Goal: Task Accomplishment & Management: Manage account settings

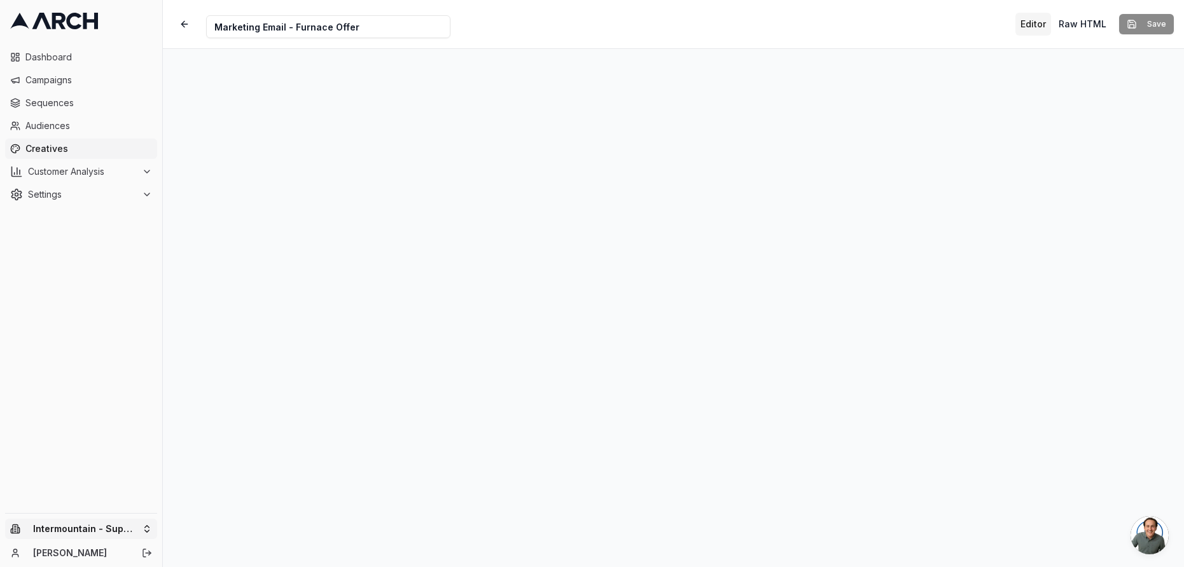
click at [130, 529] on html "Dashboard Campaigns Sequences Audiences Creatives Customer Analysis Settings In…" at bounding box center [592, 283] width 1184 height 567
click at [213, 493] on div "Intermountain - Same Day" at bounding box center [235, 490] width 141 height 20
click at [109, 314] on html "Dashboard Campaigns Sequences Audiences Creatives Customer Analysis Settings Sw…" at bounding box center [592, 283] width 1184 height 567
click at [75, 172] on span "Customer Analysis" at bounding box center [82, 171] width 109 height 13
click at [77, 207] on span "Customer Profiles" at bounding box center [83, 212] width 74 height 13
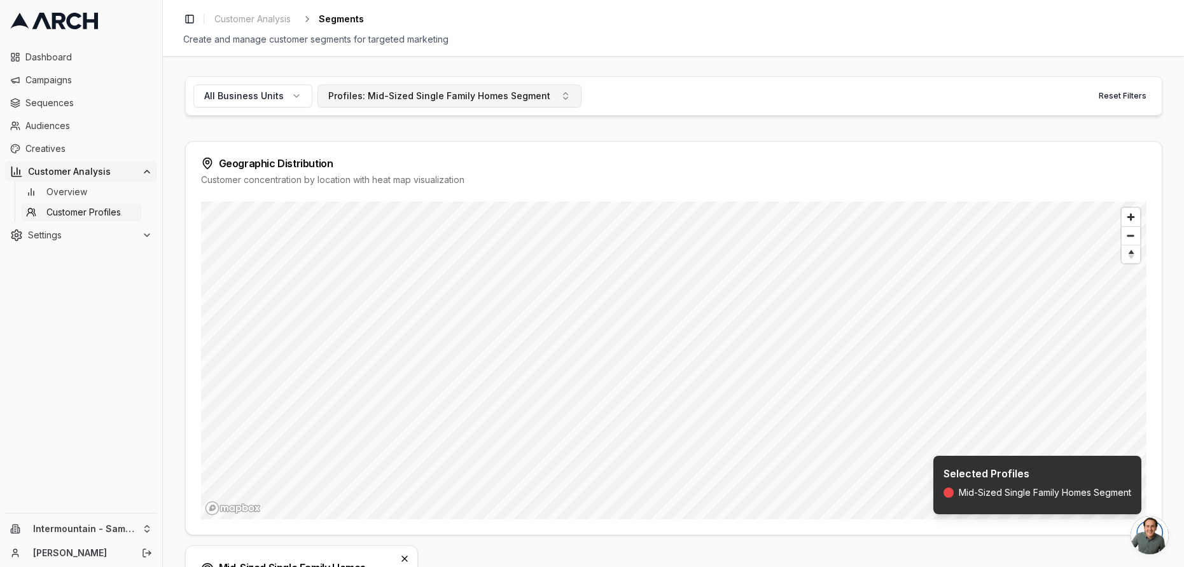
click at [432, 101] on div "Profiles: Mid-Sized Single Family Homes Segment" at bounding box center [439, 96] width 222 height 13
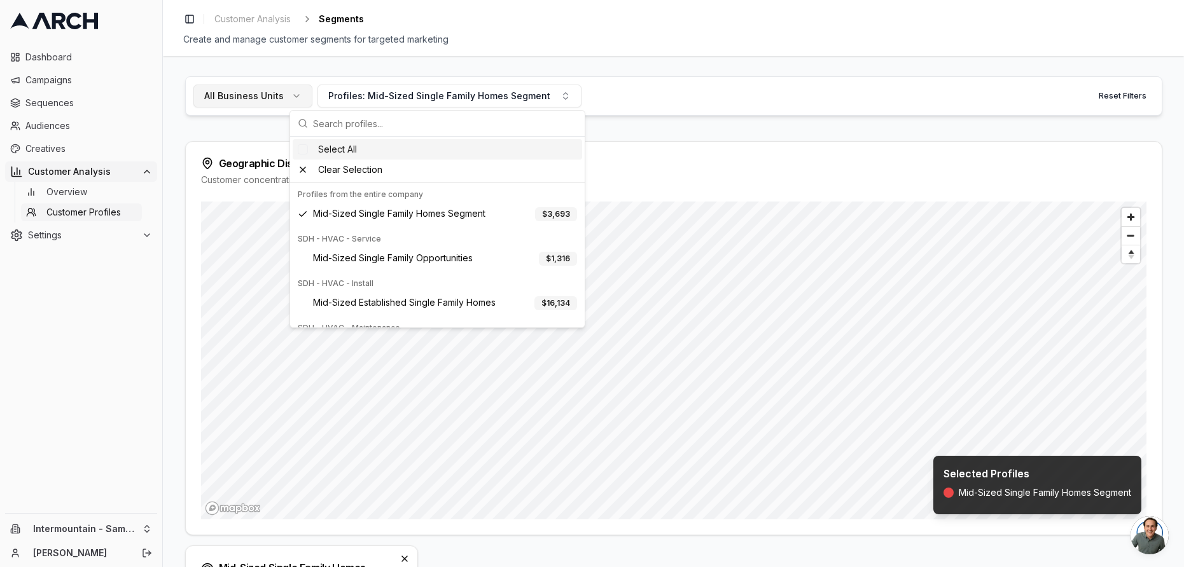
click at [249, 95] on span "All Business Units" at bounding box center [244, 96] width 80 height 13
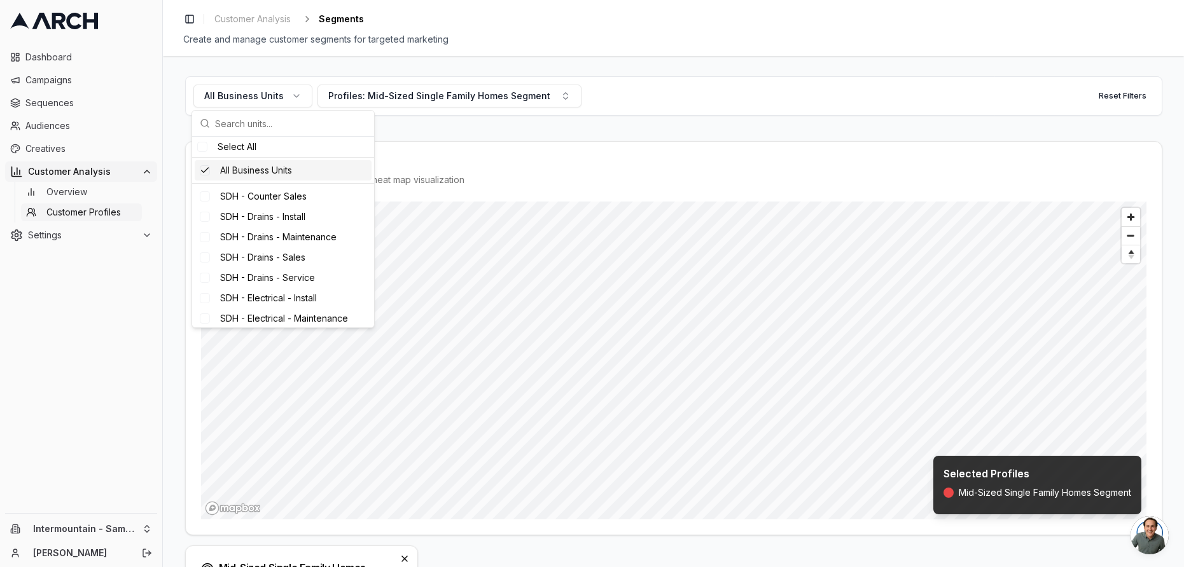
click at [206, 170] on div "Suggestions" at bounding box center [205, 170] width 10 height 10
click at [203, 149] on div "Suggestions" at bounding box center [202, 147] width 10 height 10
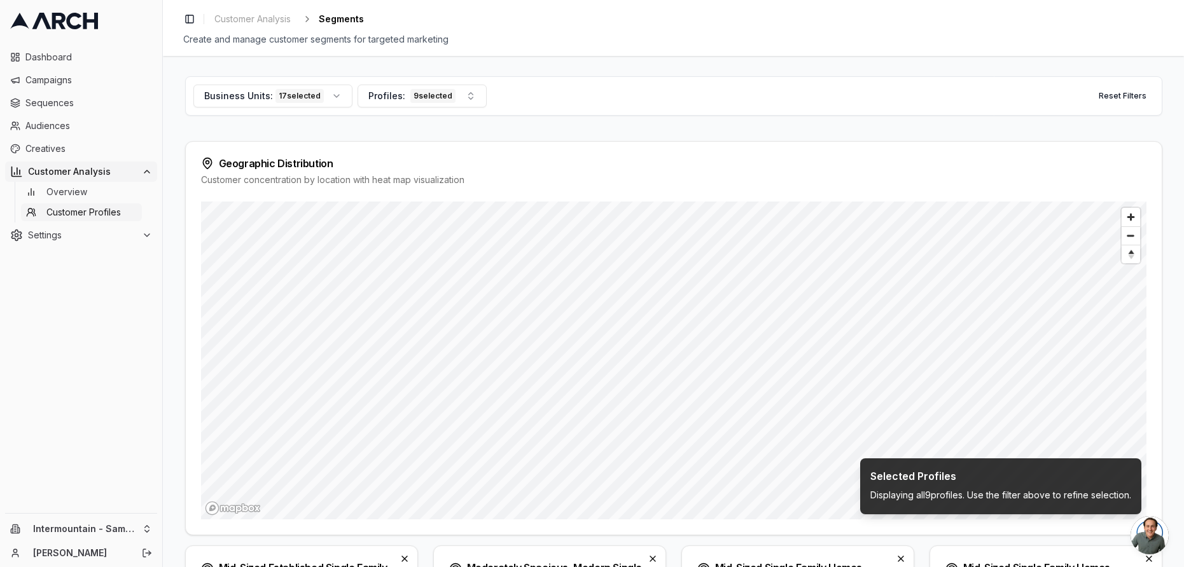
scroll to position [455, 0]
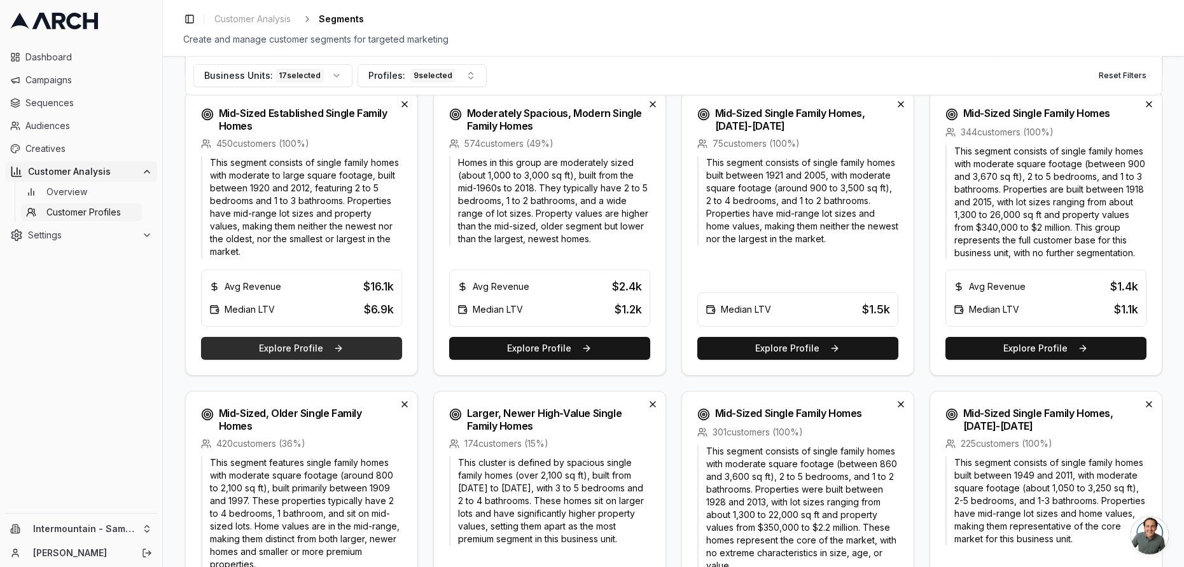
click at [363, 349] on button "Explore Profile" at bounding box center [301, 348] width 201 height 23
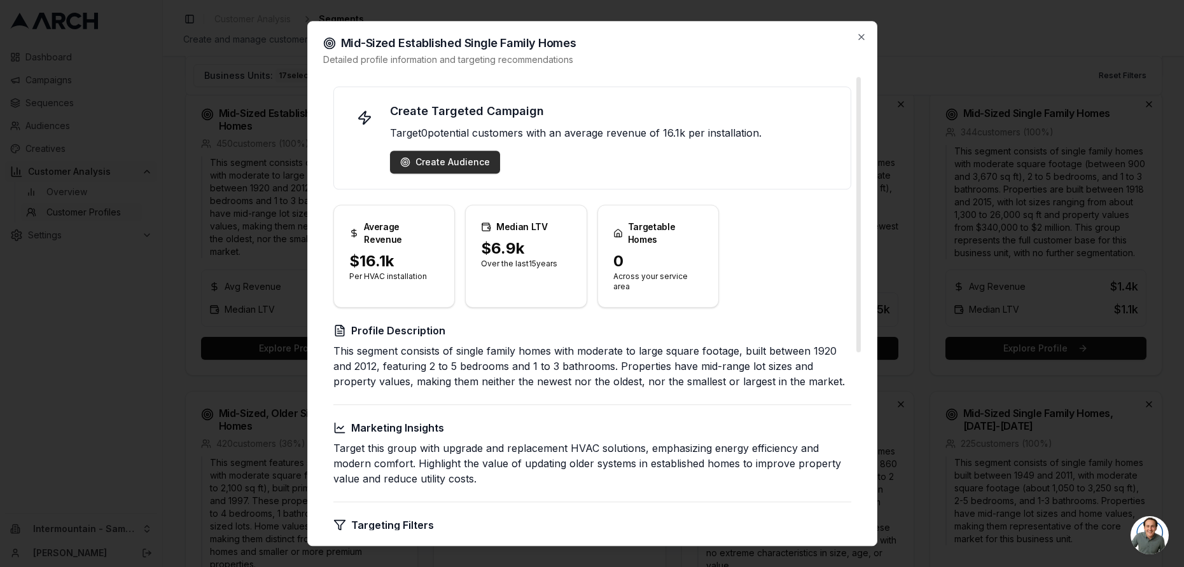
click at [452, 162] on div "Create Audience" at bounding box center [445, 162] width 90 height 13
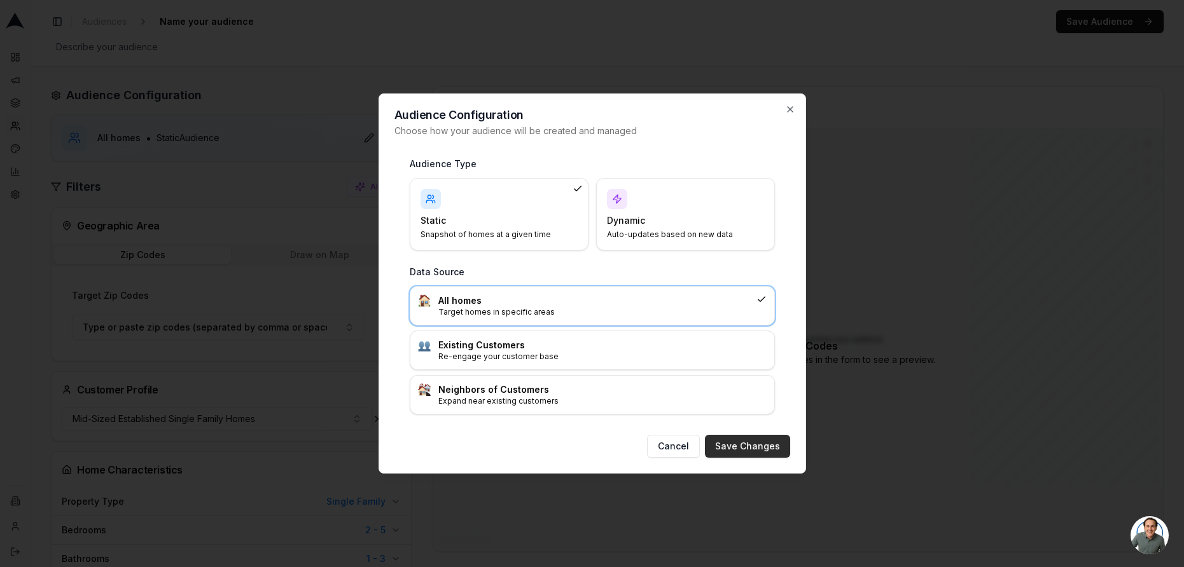
click at [755, 448] on button "Save Changes" at bounding box center [747, 446] width 85 height 23
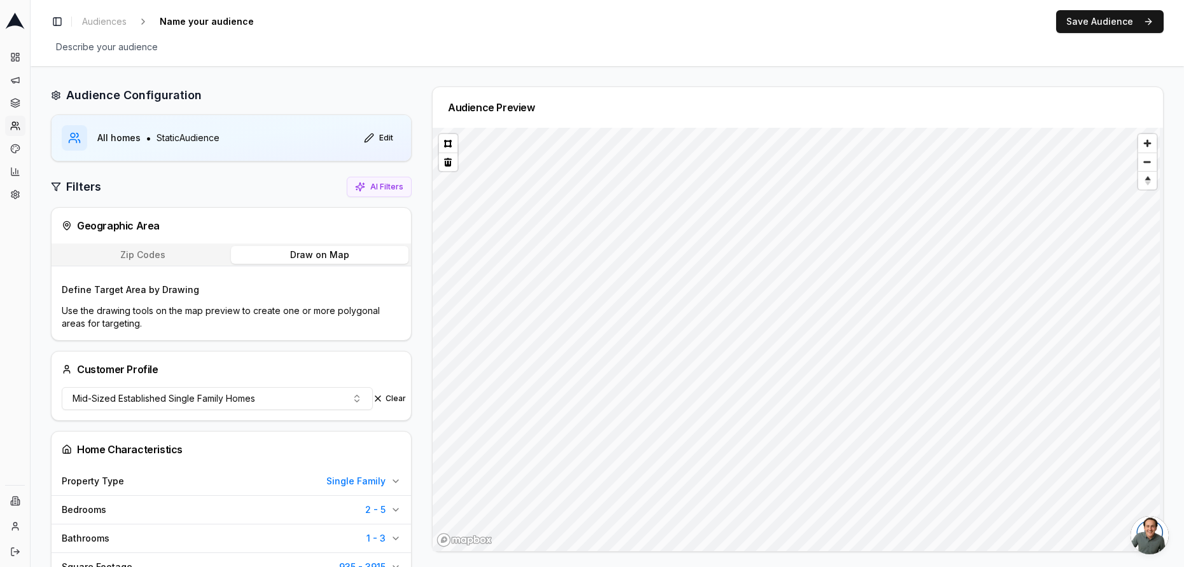
click at [287, 253] on button "Draw on Map" at bounding box center [319, 255] width 177 height 18
click at [446, 145] on button at bounding box center [448, 143] width 18 height 18
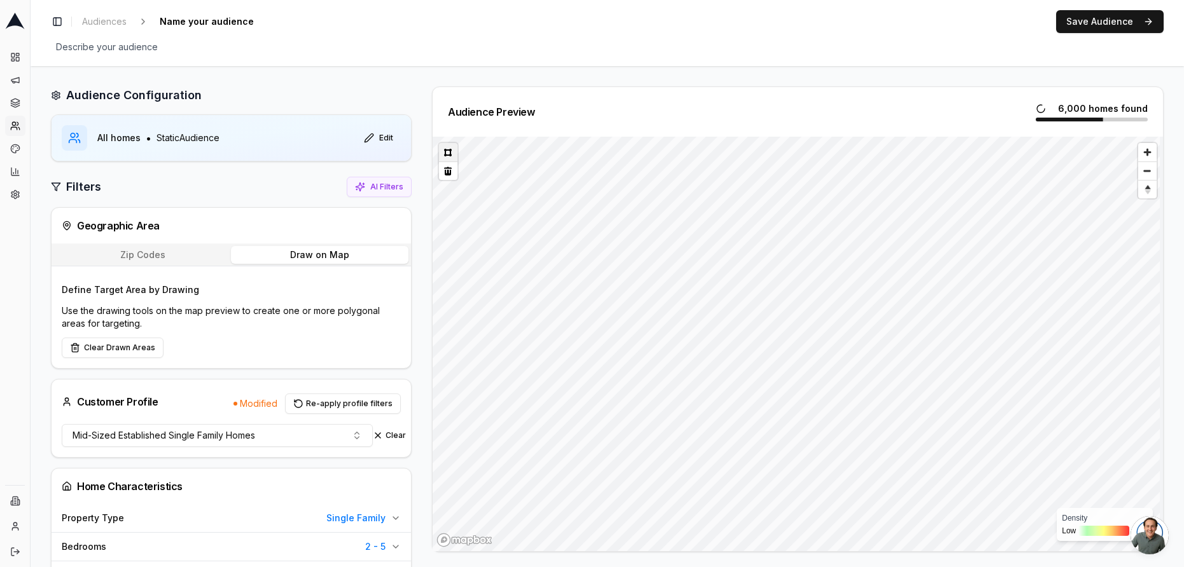
click at [449, 152] on button at bounding box center [448, 152] width 18 height 18
click at [444, 171] on button at bounding box center [448, 171] width 18 height 18
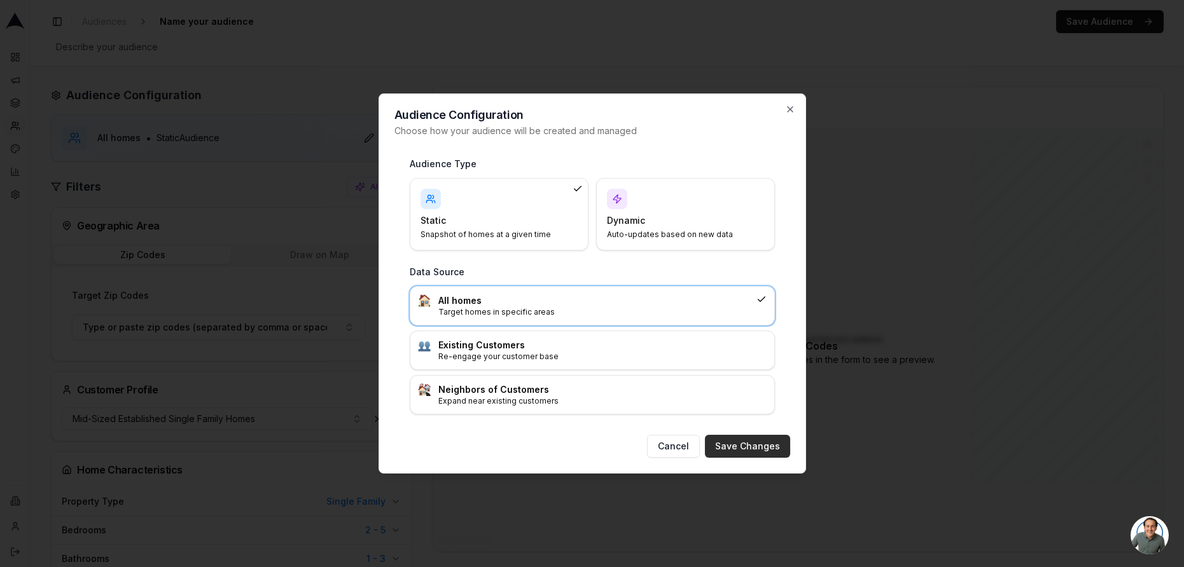
click at [724, 443] on button "Save Changes" at bounding box center [747, 446] width 85 height 23
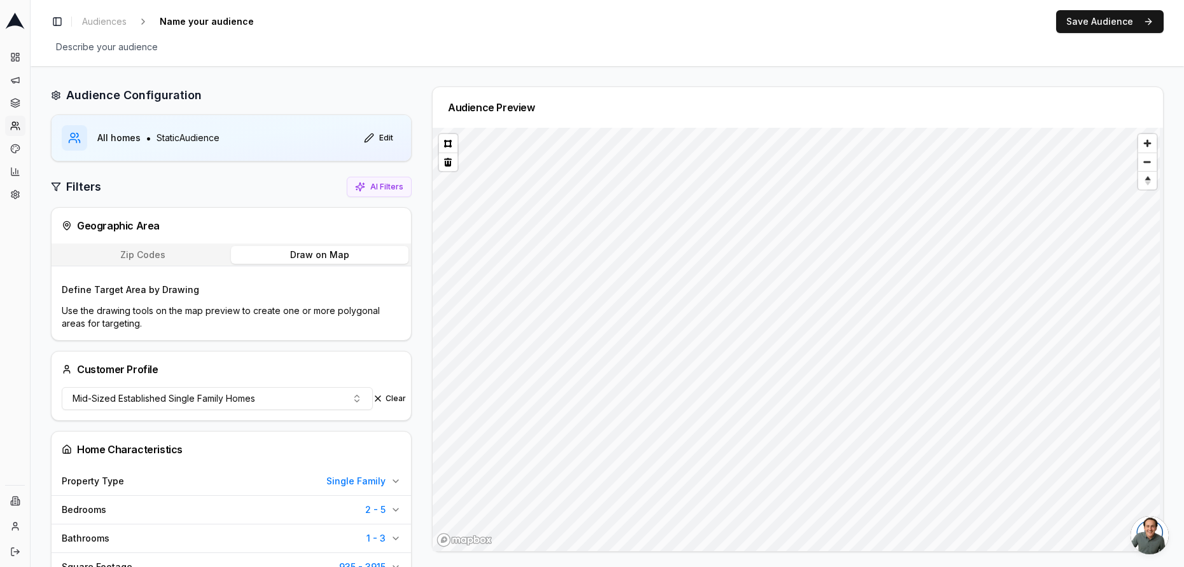
click at [338, 249] on button "Draw on Map" at bounding box center [319, 255] width 177 height 18
click at [452, 139] on button at bounding box center [448, 143] width 18 height 18
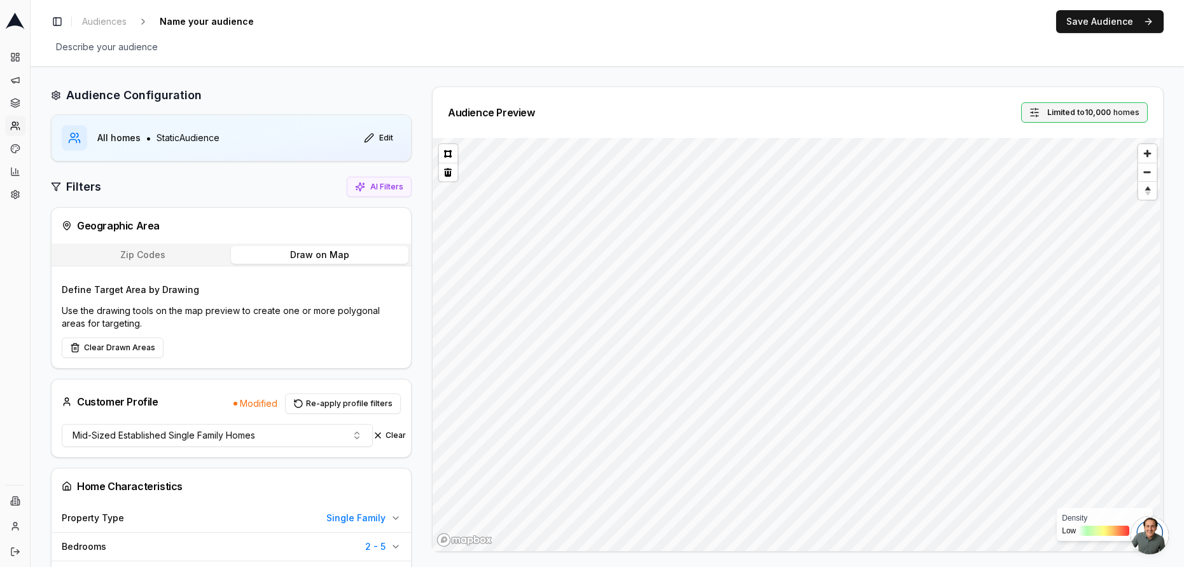
click at [1055, 113] on span "Limited to 10,000" at bounding box center [1079, 113] width 64 height 10
click at [1016, 169] on input "10000" at bounding box center [1029, 167] width 57 height 23
type input "2000"
click at [1083, 168] on button "Set" at bounding box center [1077, 168] width 28 height 20
click at [1085, 111] on div "0 homes found" at bounding box center [1101, 108] width 92 height 13
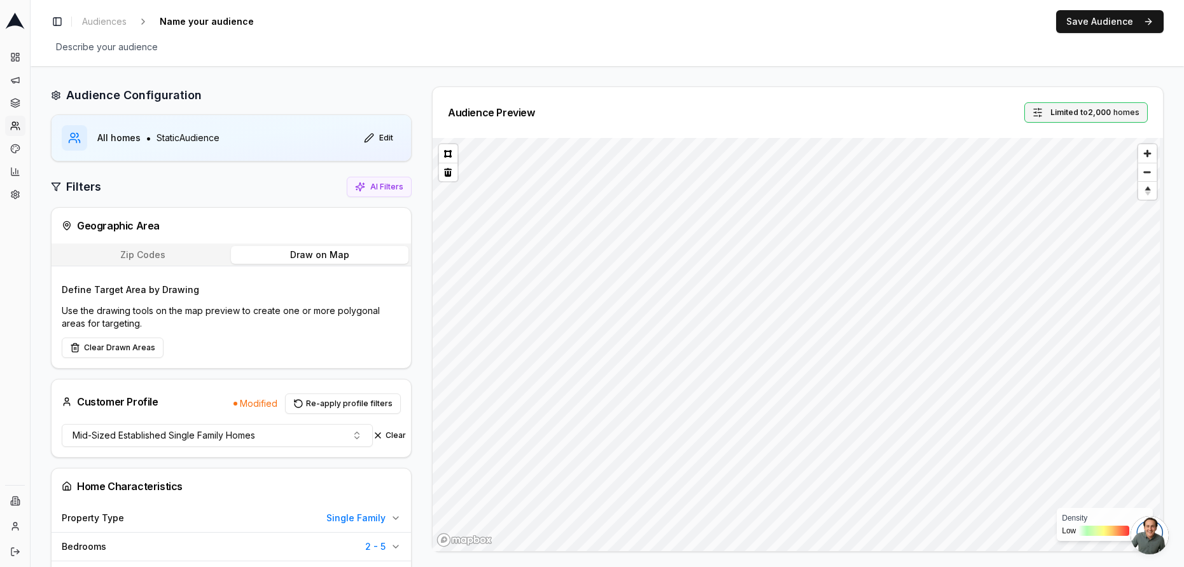
click at [1093, 113] on span "Limited to 2,000" at bounding box center [1080, 113] width 60 height 10
click at [1114, 207] on button "Show Counts on Map" at bounding box center [1120, 206] width 23 height 13
click at [829, 97] on div "Audience Preview Limited to 2,000 homes" at bounding box center [798, 112] width 730 height 51
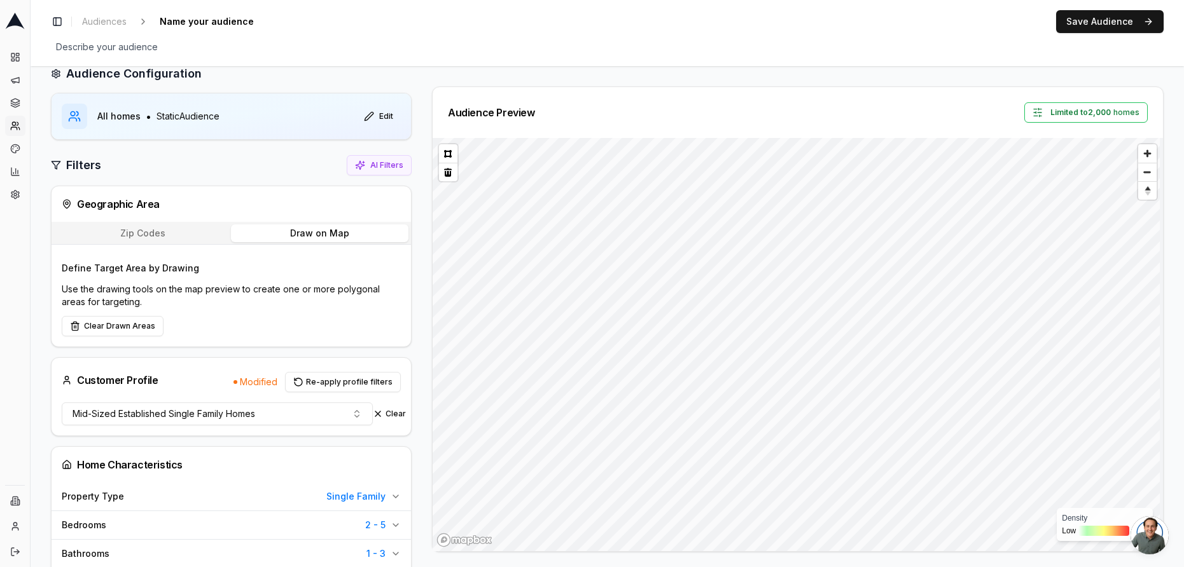
scroll to position [29, 0]
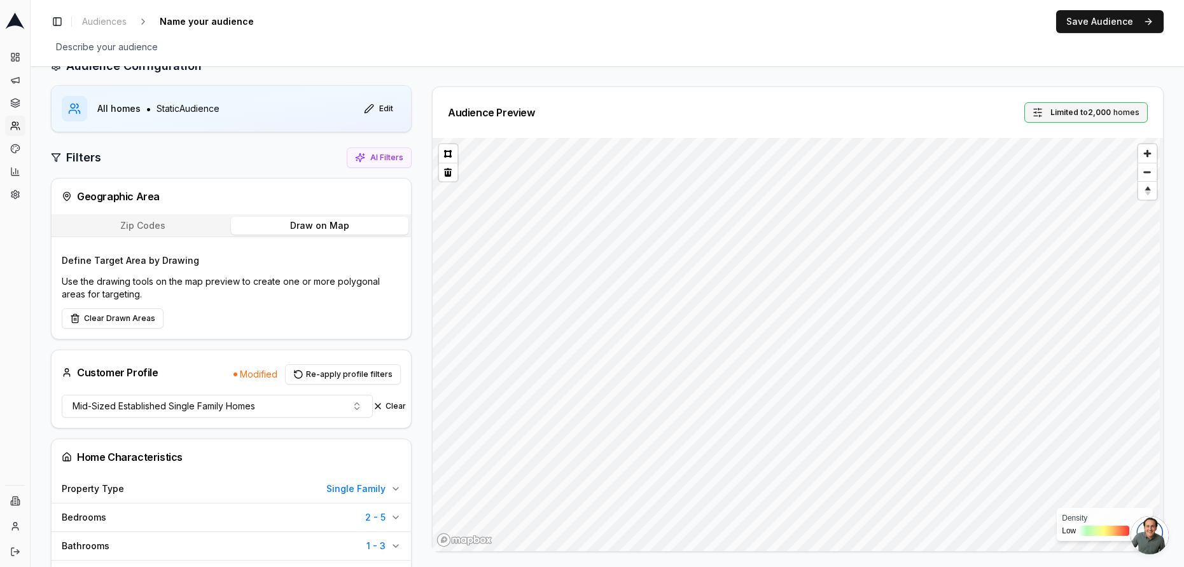
click at [1032, 108] on button "Limited to 2,000 homes" at bounding box center [1085, 112] width 123 height 20
click at [955, 107] on div "Audience Preview Limited to 2,000 homes" at bounding box center [798, 112] width 700 height 20
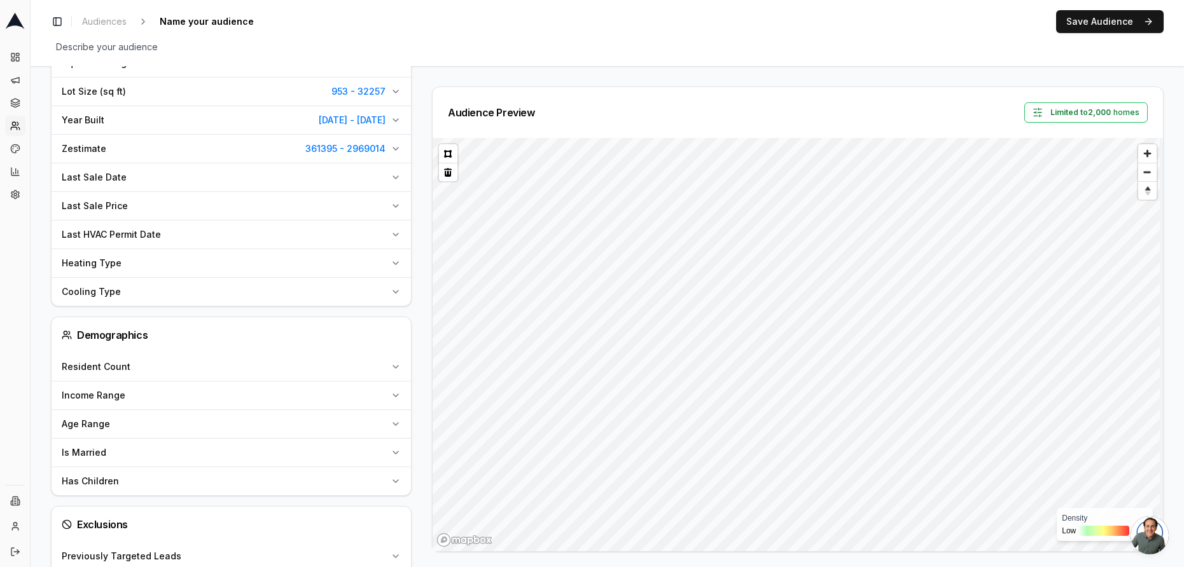
scroll to position [0, 0]
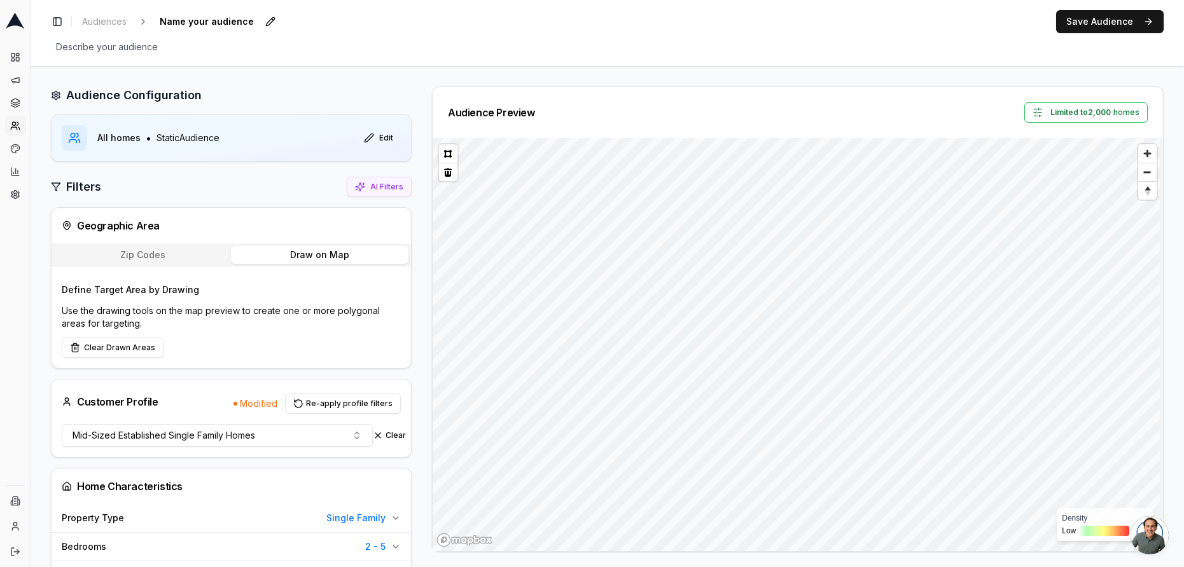
click at [216, 24] on span "Name your audience" at bounding box center [207, 22] width 104 height 18
type input "S"
type input "Direct Mail - New Furnace"
click at [1071, 22] on button "Save Audience" at bounding box center [1110, 21] width 108 height 23
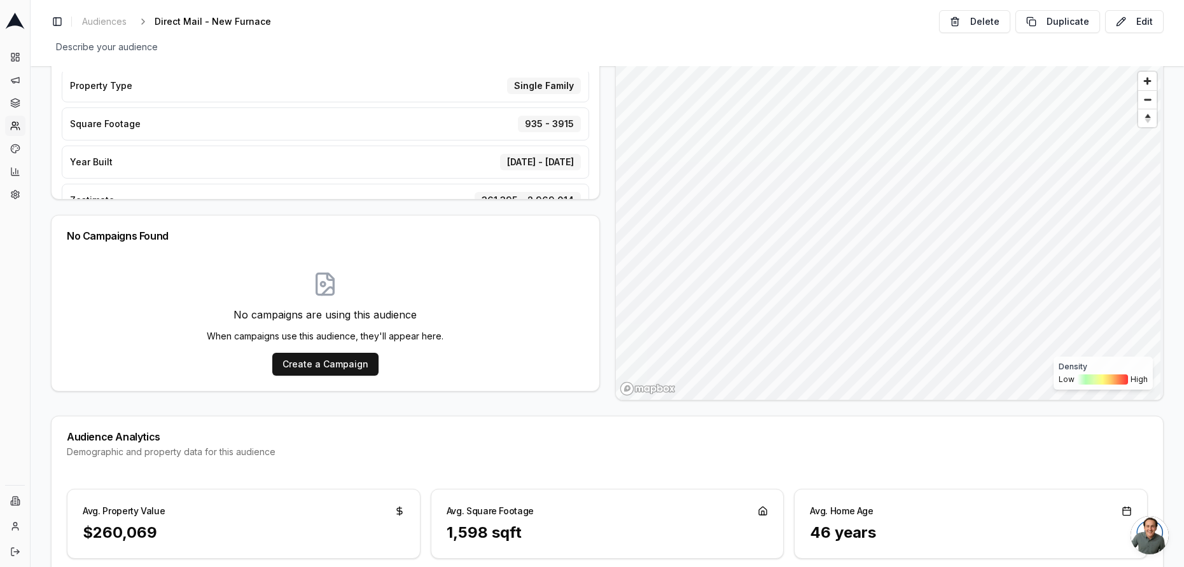
scroll to position [183, 0]
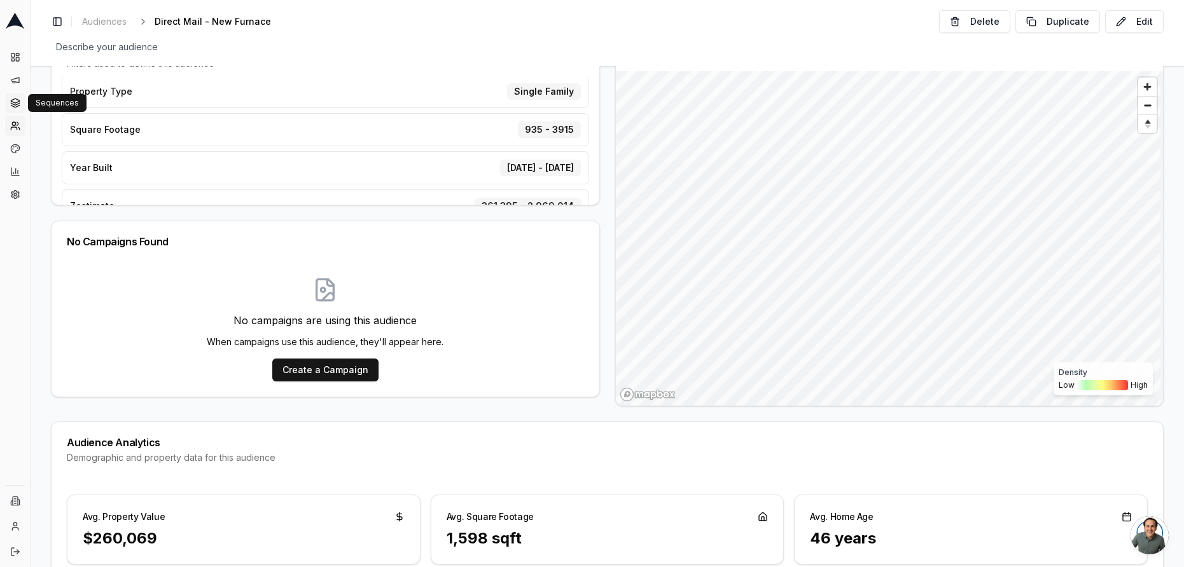
click at [15, 106] on icon at bounding box center [15, 103] width 10 height 10
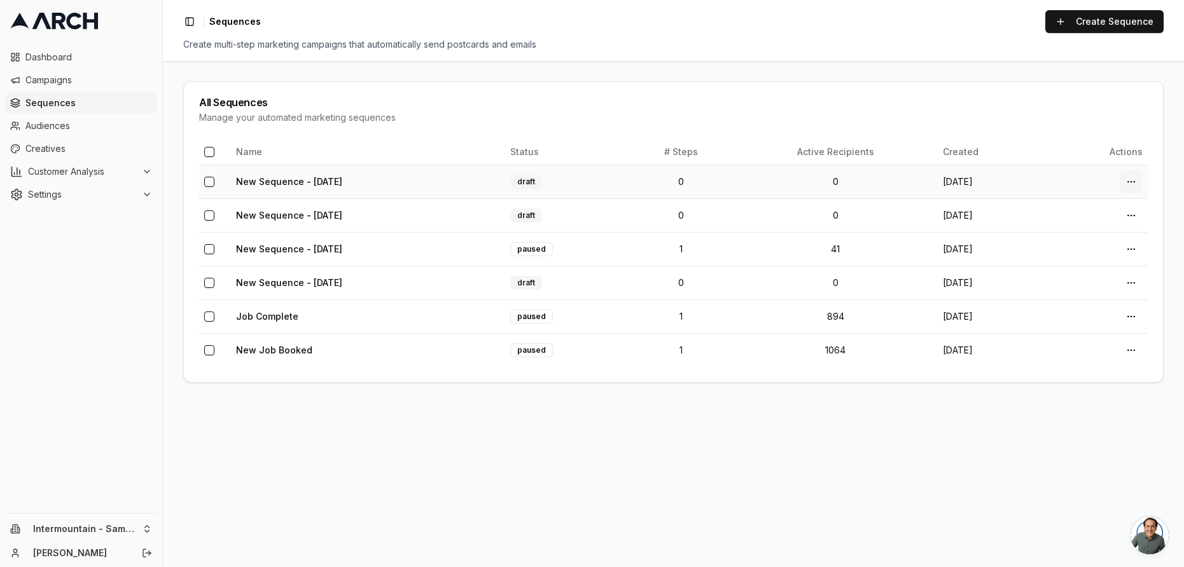
click at [1133, 182] on html "Dashboard Campaigns Sequences Audiences Creatives Customer Analysis Settings In…" at bounding box center [592, 283] width 1184 height 567
click at [1092, 280] on div "Delete" at bounding box center [1101, 276] width 75 height 20
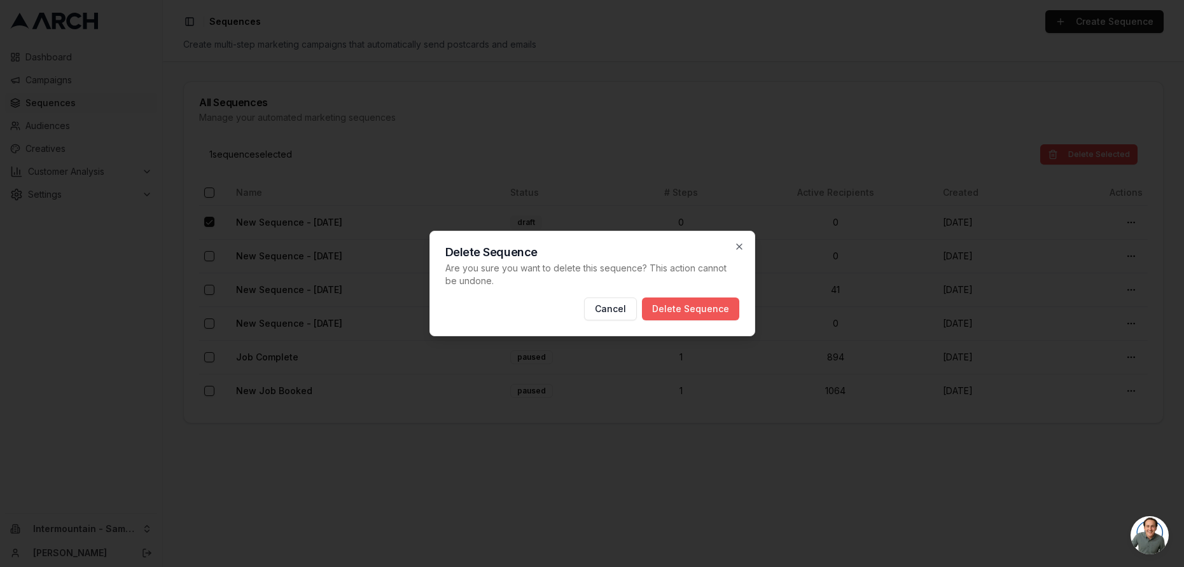
click at [704, 309] on button "Delete Sequence" at bounding box center [690, 309] width 97 height 23
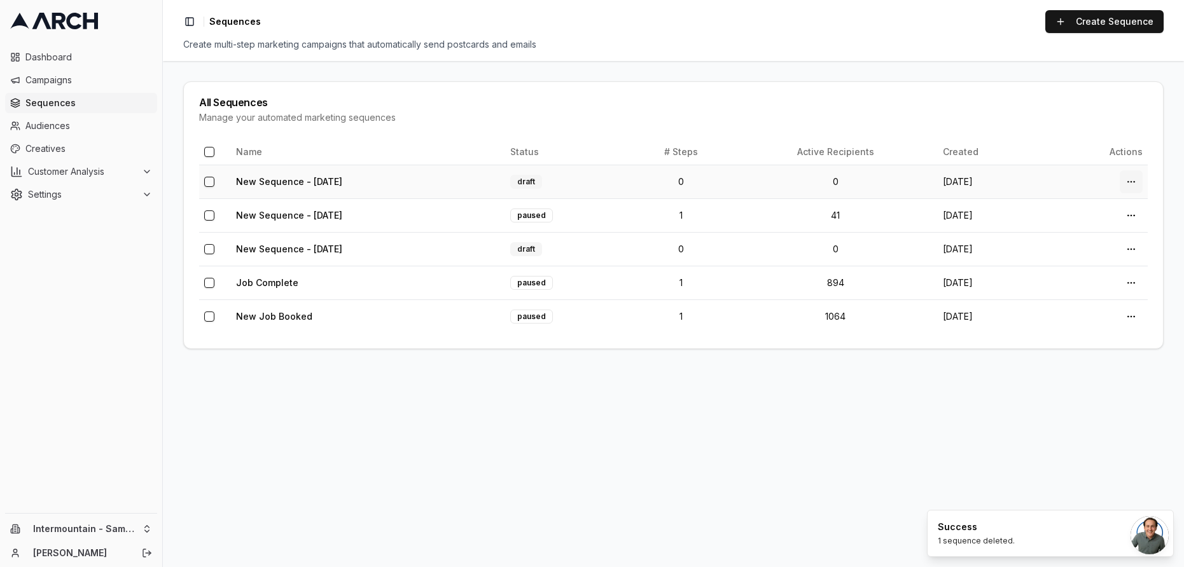
click at [1133, 181] on html "Dashboard Campaigns Sequences Audiences Creatives Customer Analysis Settings In…" at bounding box center [592, 283] width 1184 height 567
click at [1091, 279] on div "Delete" at bounding box center [1101, 276] width 75 height 20
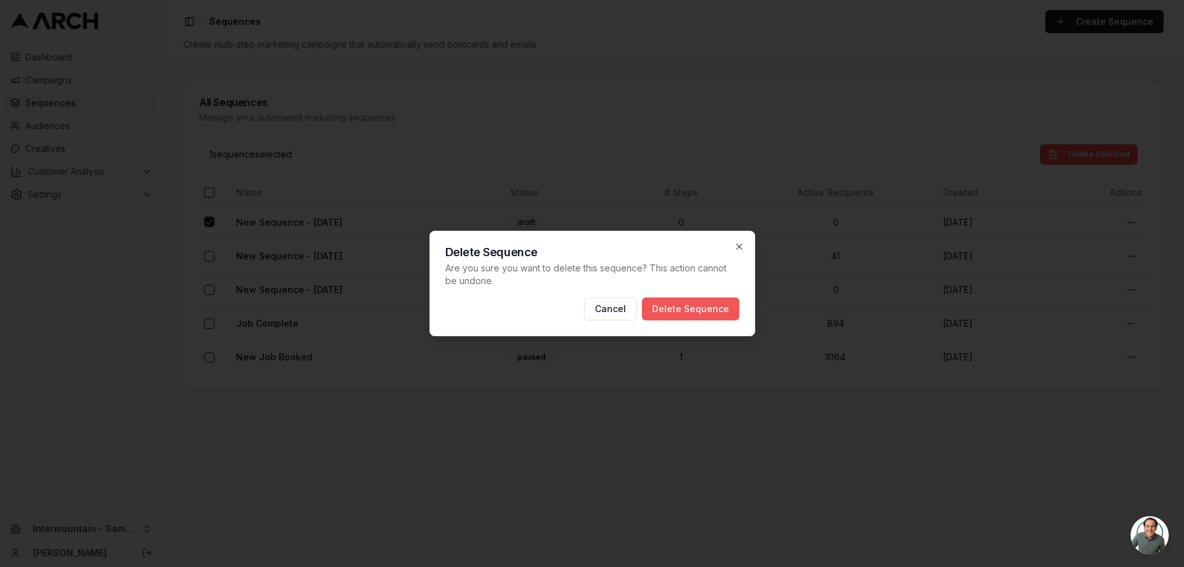
click at [720, 308] on button "Delete Sequence" at bounding box center [690, 309] width 97 height 23
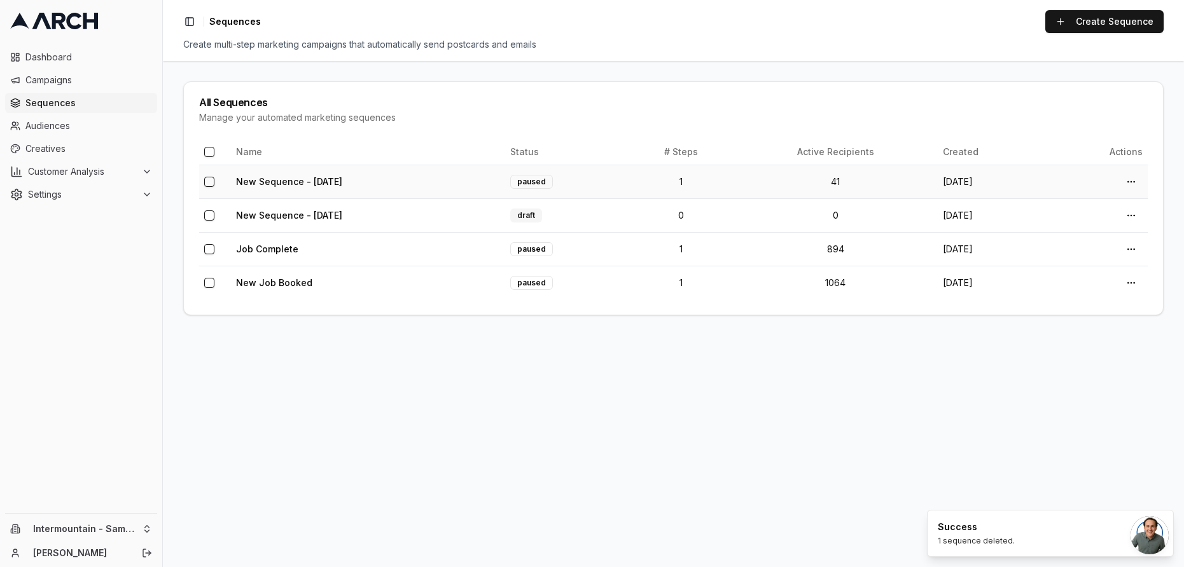
click at [450, 179] on td "New Sequence - Sep 25, 2025" at bounding box center [368, 182] width 274 height 34
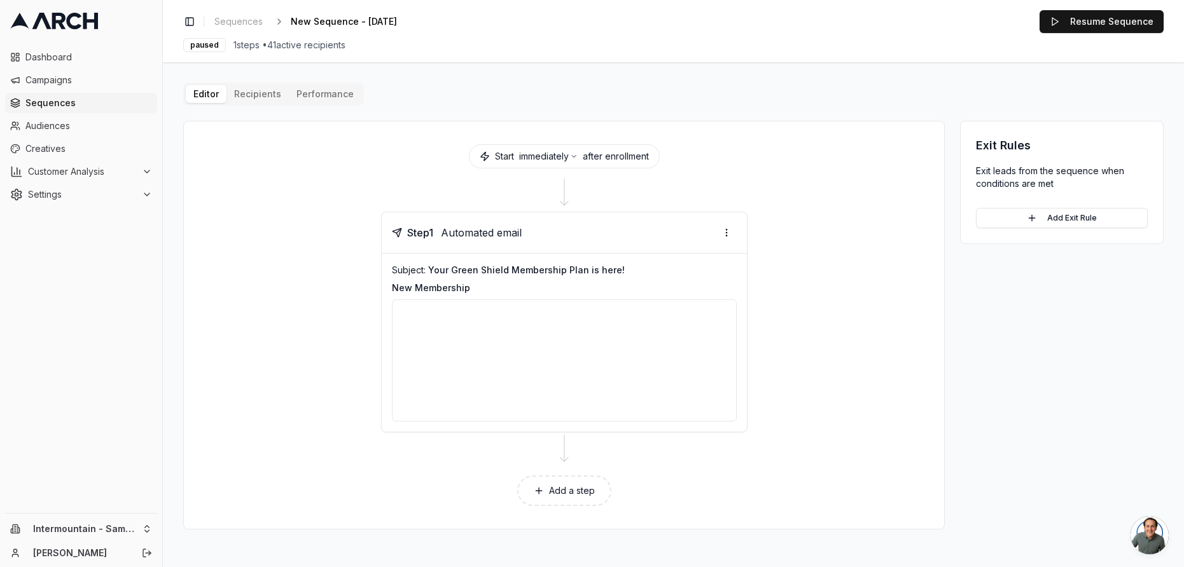
click at [556, 378] on div at bounding box center [564, 361] width 345 height 122
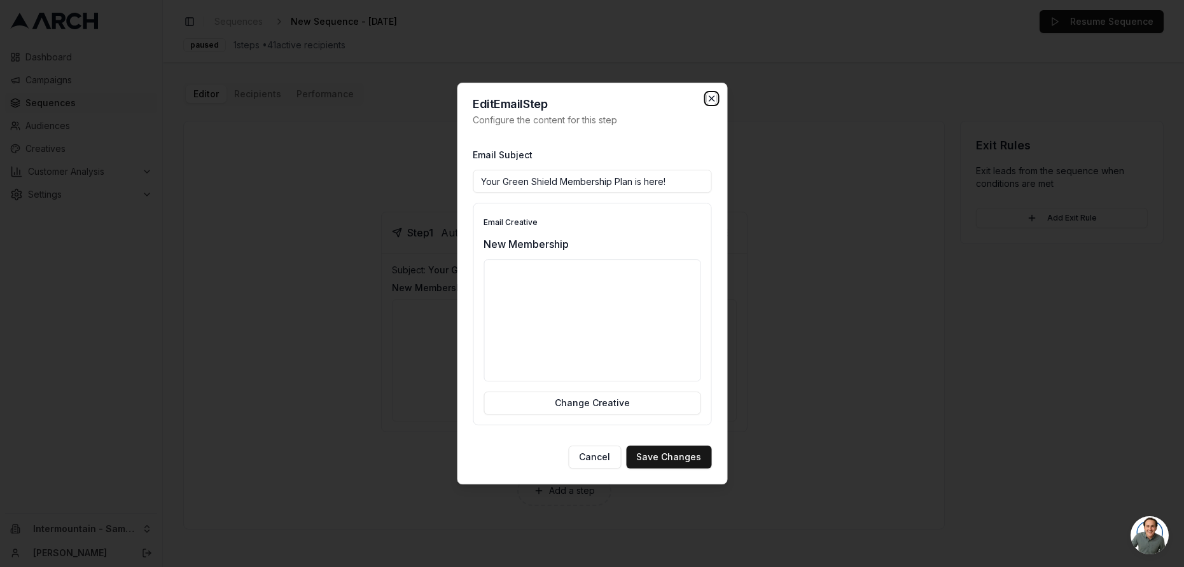
click at [709, 95] on icon "button" at bounding box center [711, 99] width 10 height 10
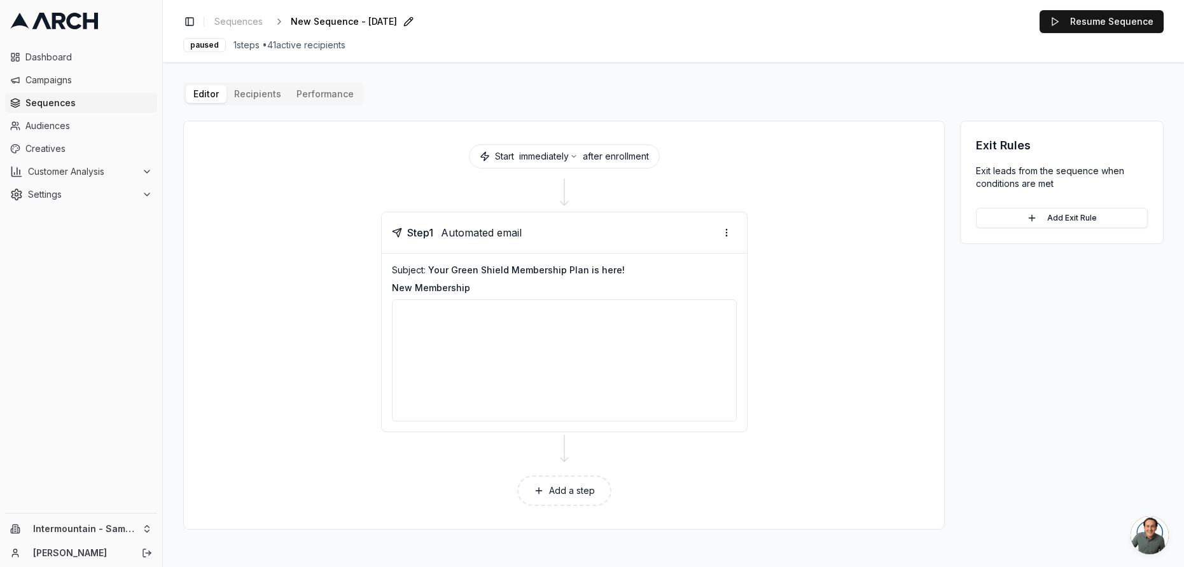
click at [364, 20] on span "New Sequence - Sep 25, 2025" at bounding box center [344, 21] width 106 height 13
type input "New Members"
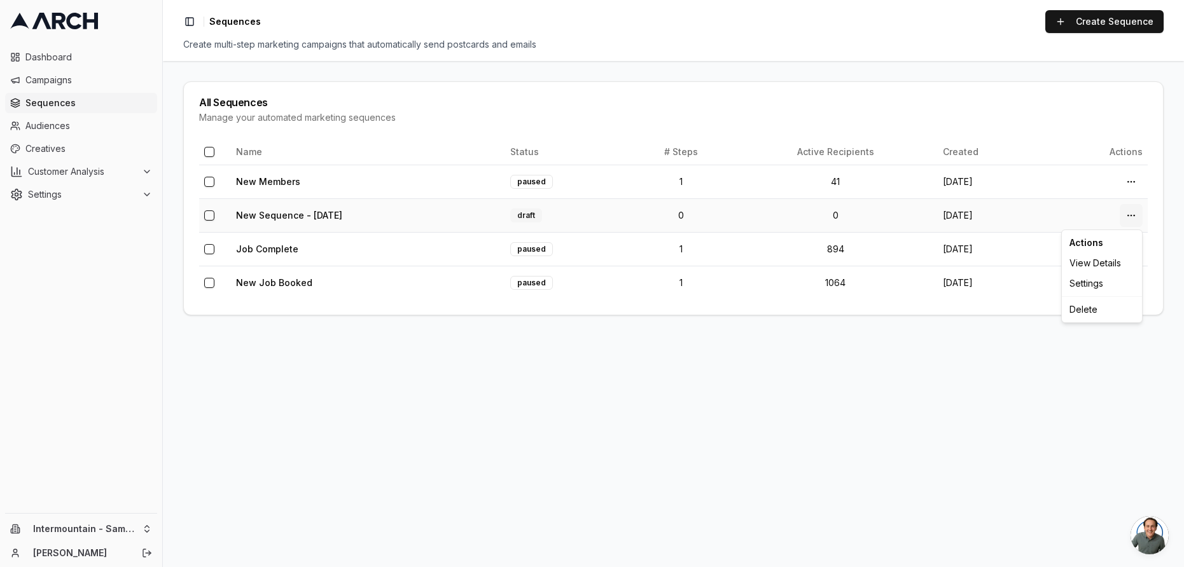
click at [1129, 214] on html "Dashboard Campaigns Sequences Audiences Creatives Customer Analysis Settings In…" at bounding box center [592, 283] width 1184 height 567
click at [1090, 310] on div "Delete" at bounding box center [1101, 310] width 75 height 20
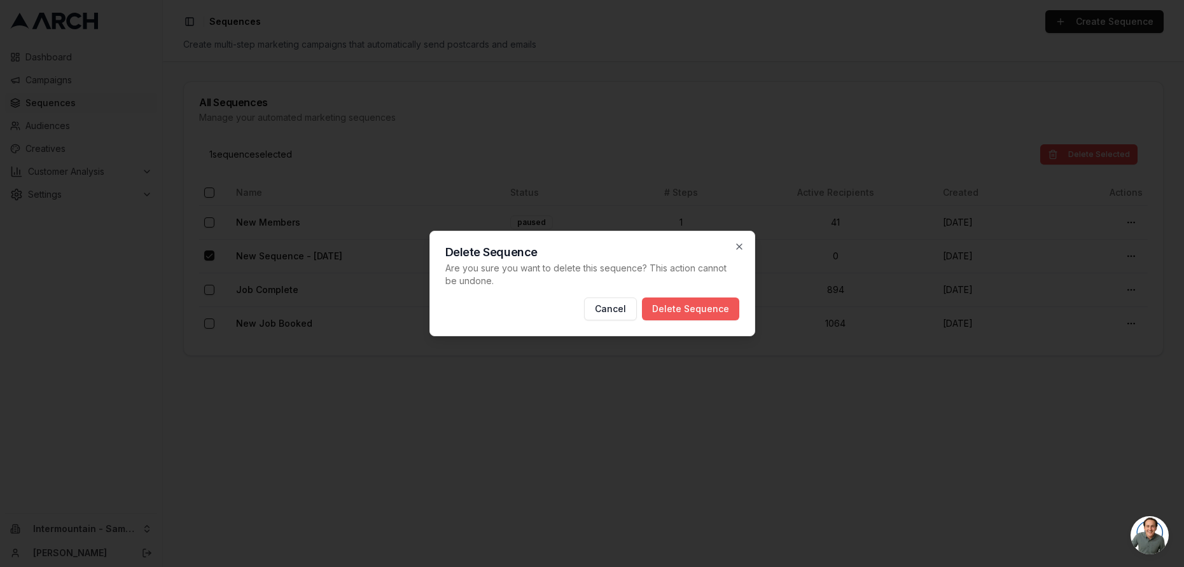
click at [709, 310] on button "Delete Sequence" at bounding box center [690, 309] width 97 height 23
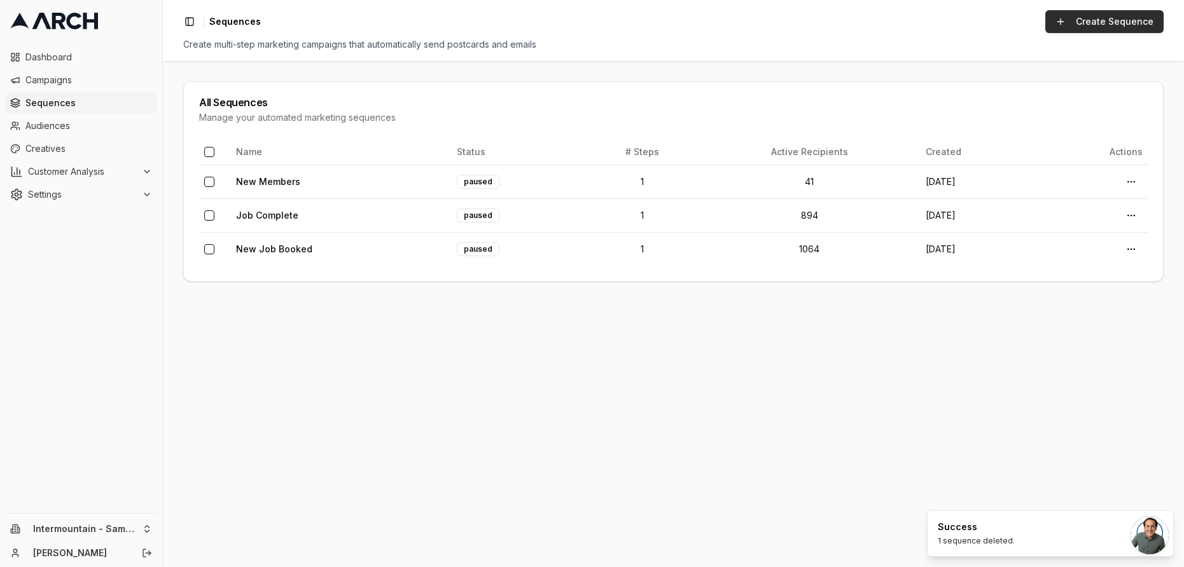
click at [1071, 25] on link "Create Sequence" at bounding box center [1104, 21] width 118 height 23
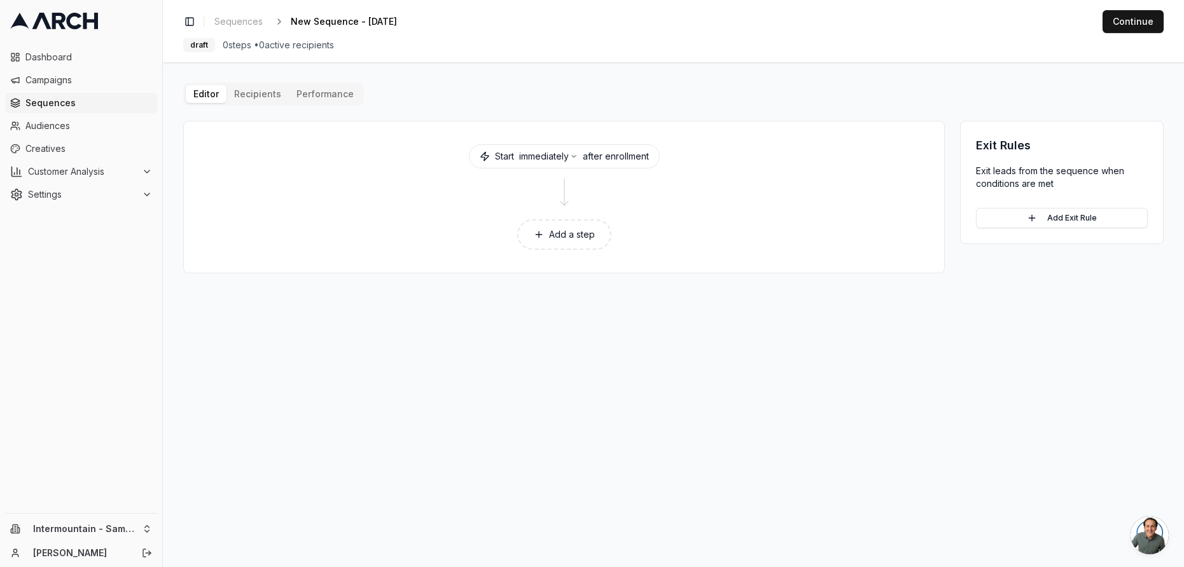
click at [546, 235] on button "Add a step" at bounding box center [564, 234] width 94 height 31
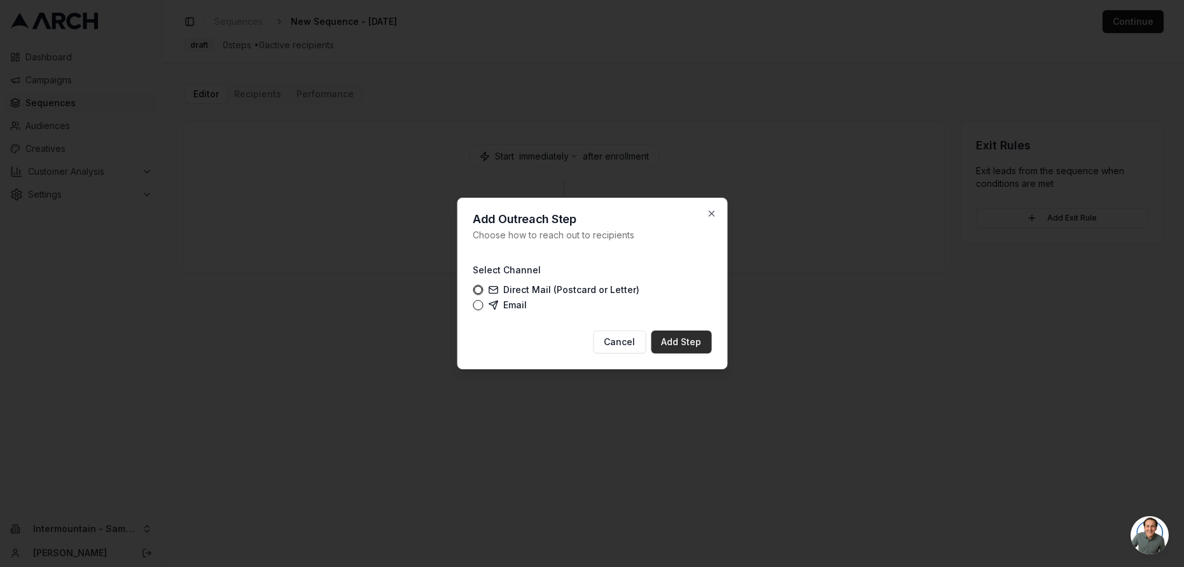
click at [693, 345] on button "Add Step" at bounding box center [681, 342] width 60 height 23
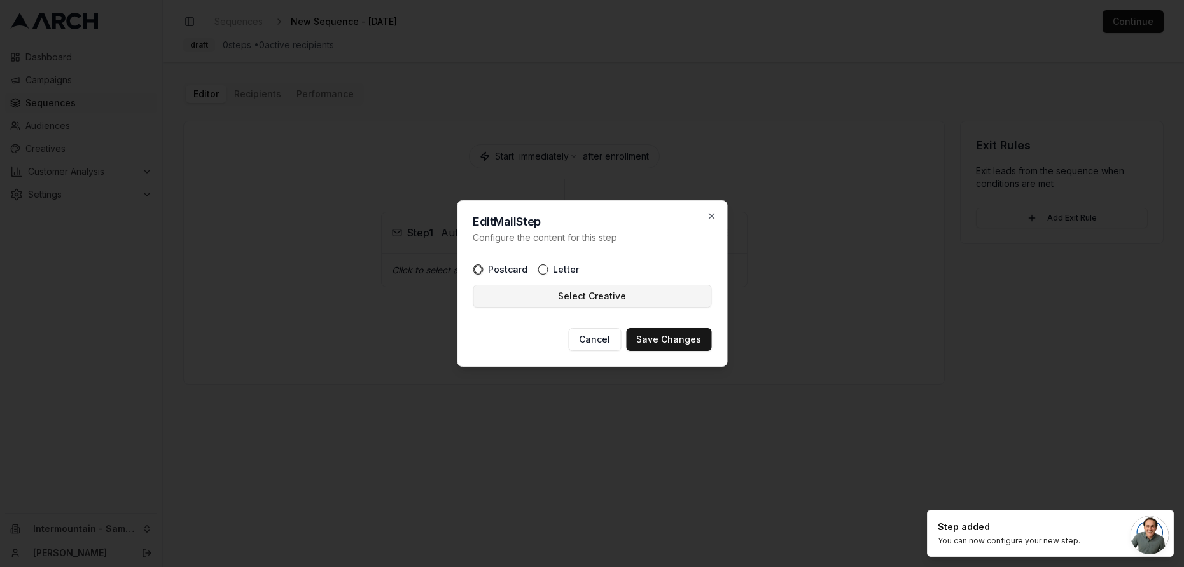
click at [598, 296] on button "Select Creative" at bounding box center [592, 296] width 239 height 23
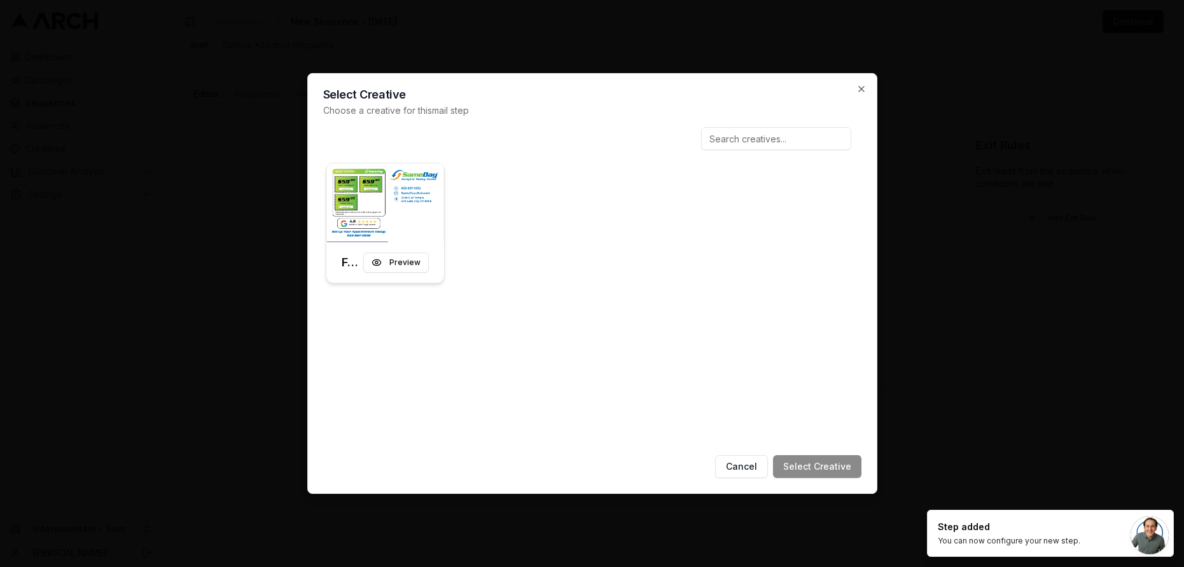
click at [382, 219] on img at bounding box center [385, 202] width 118 height 79
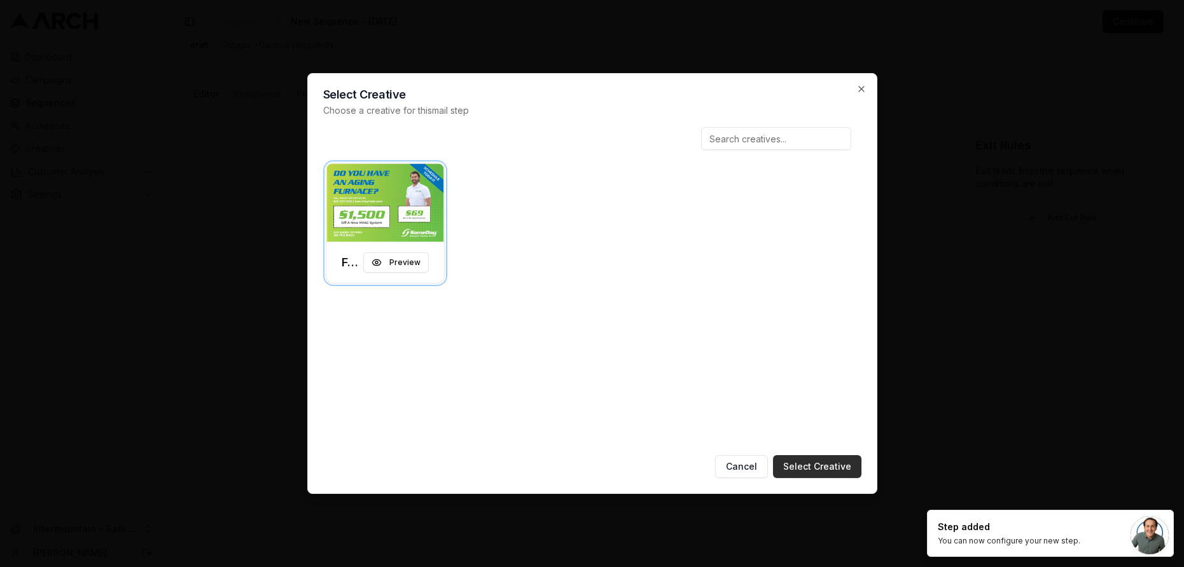
click at [822, 464] on button "Select Creative" at bounding box center [817, 466] width 88 height 23
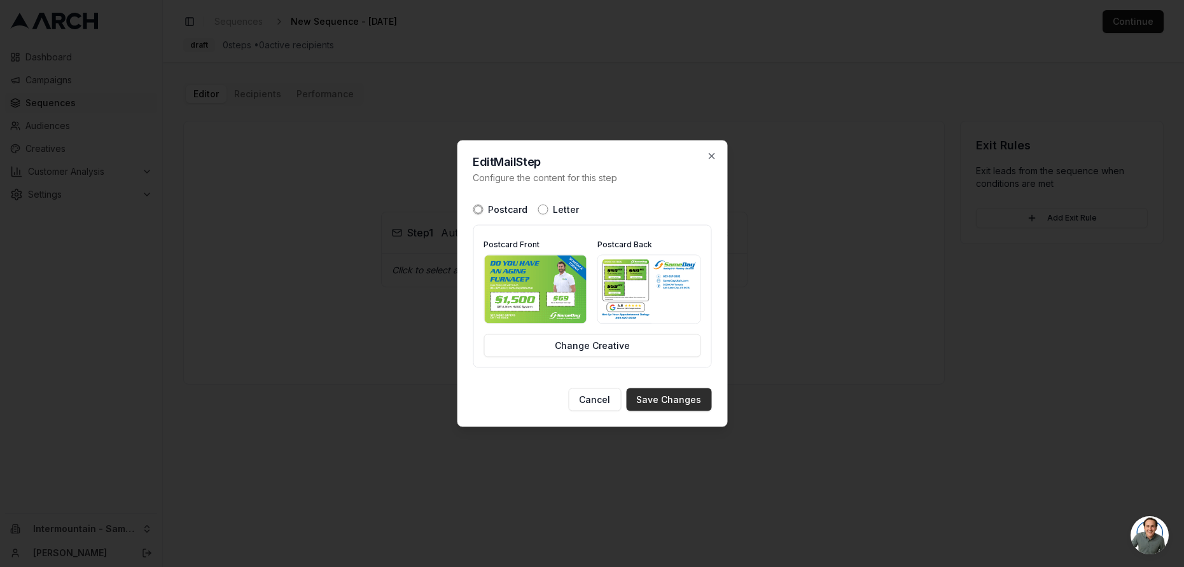
click at [676, 398] on button "Save Changes" at bounding box center [668, 400] width 85 height 23
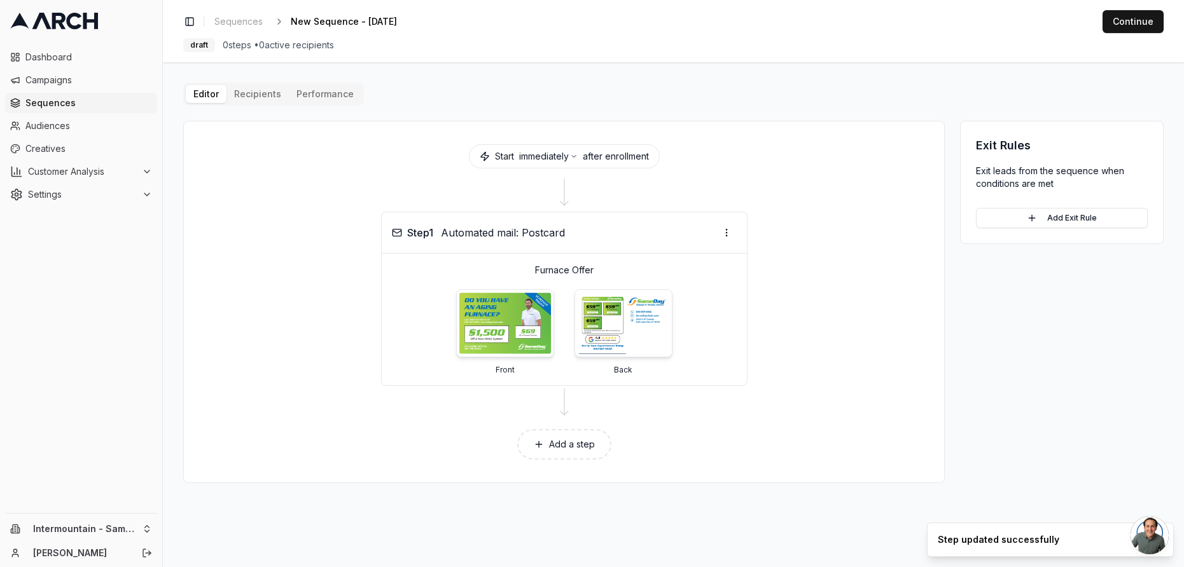
click at [259, 97] on div "Editor Recipients Performance Start immediately after enrollment Step 1 Automat…" at bounding box center [673, 283] width 980 height 401
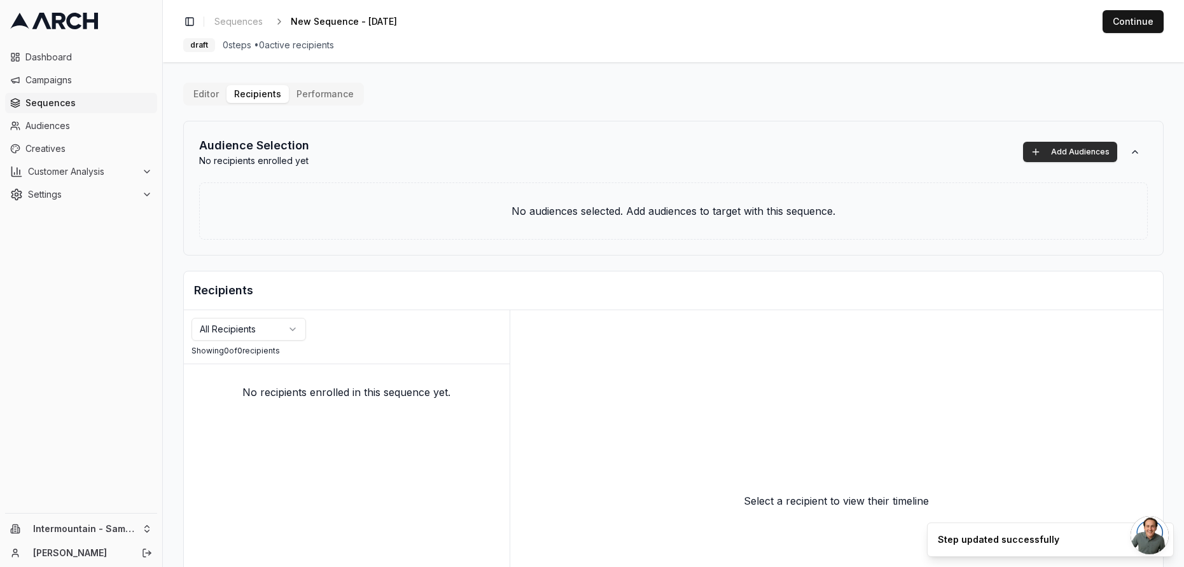
click at [1046, 154] on button "Add Audiences" at bounding box center [1070, 152] width 94 height 20
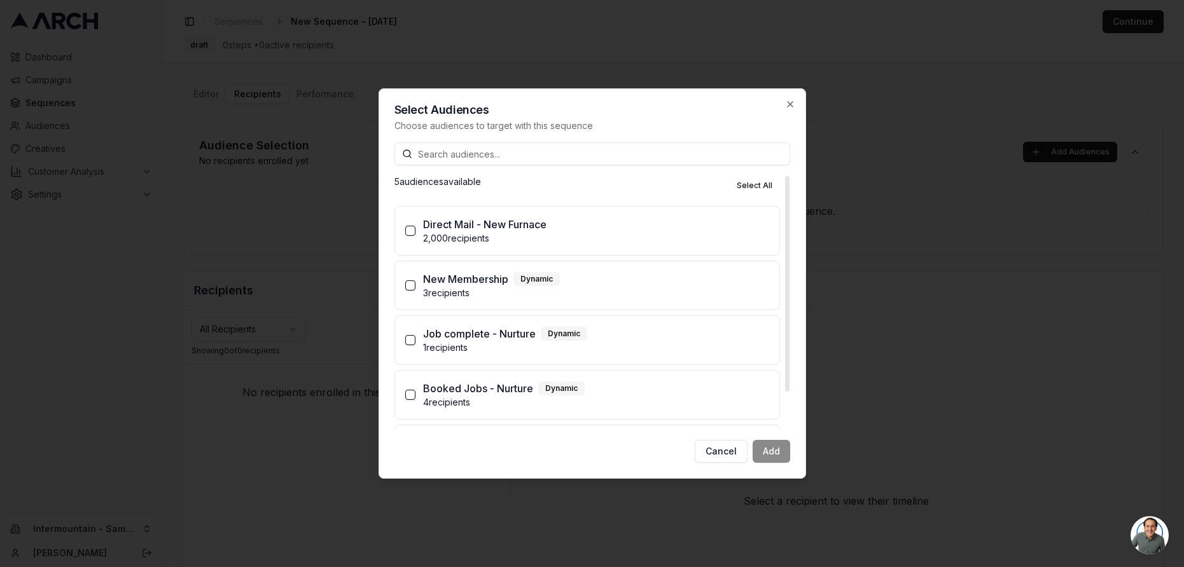
click at [418, 226] on label "Direct Mail - New Furnace 2,000 recipients" at bounding box center [587, 231] width 384 height 48
click at [415, 226] on button "Direct Mail - New Furnace 2,000 recipients" at bounding box center [410, 231] width 10 height 10
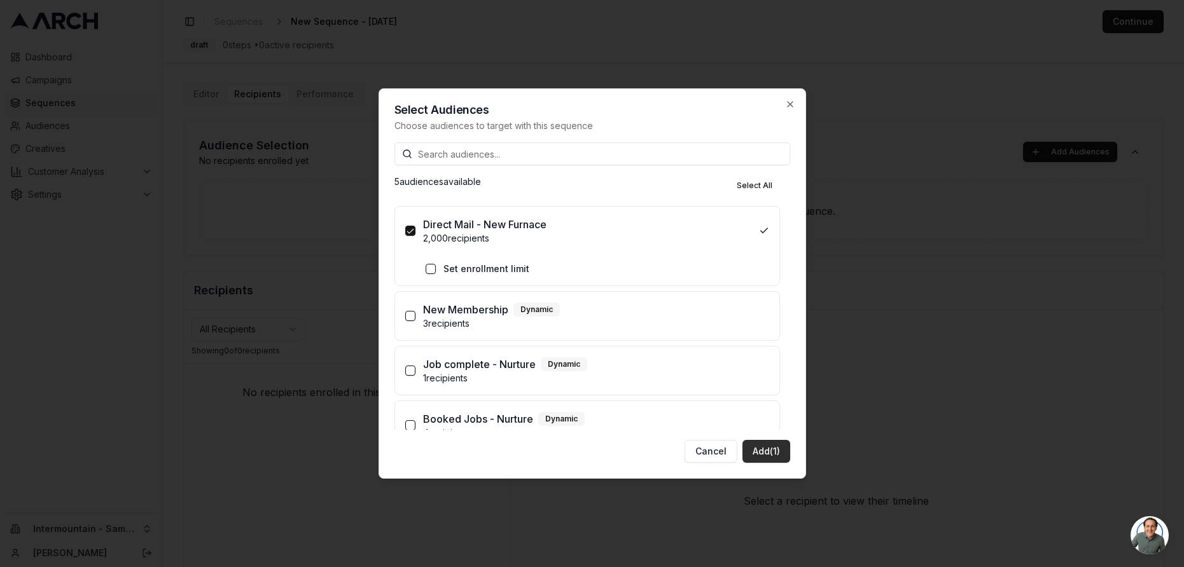
click at [761, 451] on button "Add (1)" at bounding box center [766, 451] width 48 height 23
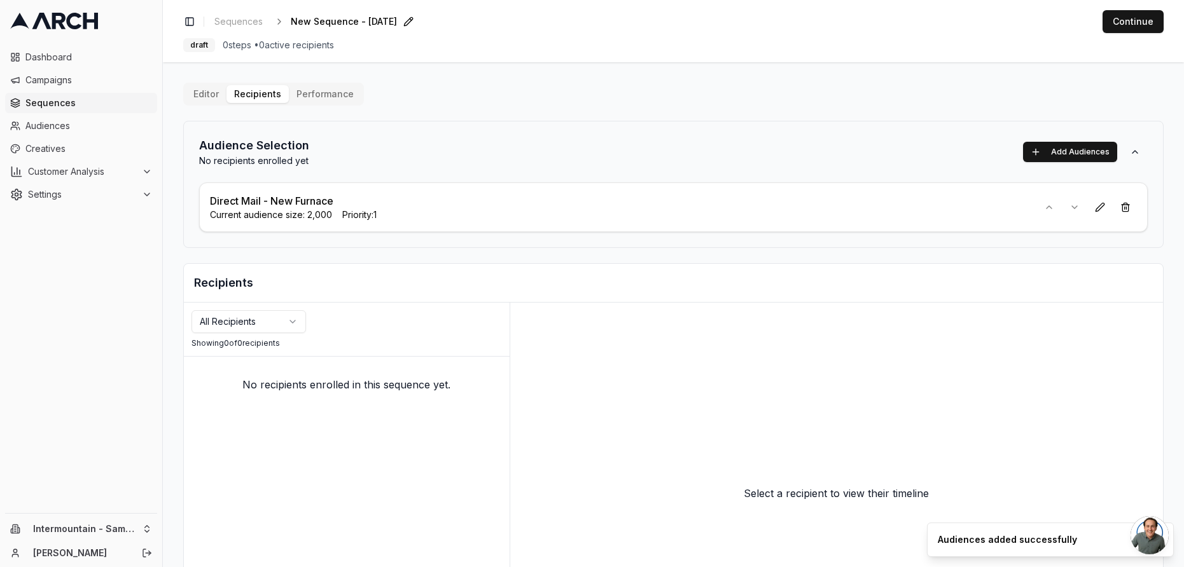
click at [397, 22] on span "New Sequence - [DATE]" at bounding box center [344, 21] width 106 height 13
type input "Direct Mail - New Furnaces"
click at [1136, 28] on button "Continue" at bounding box center [1132, 21] width 61 height 23
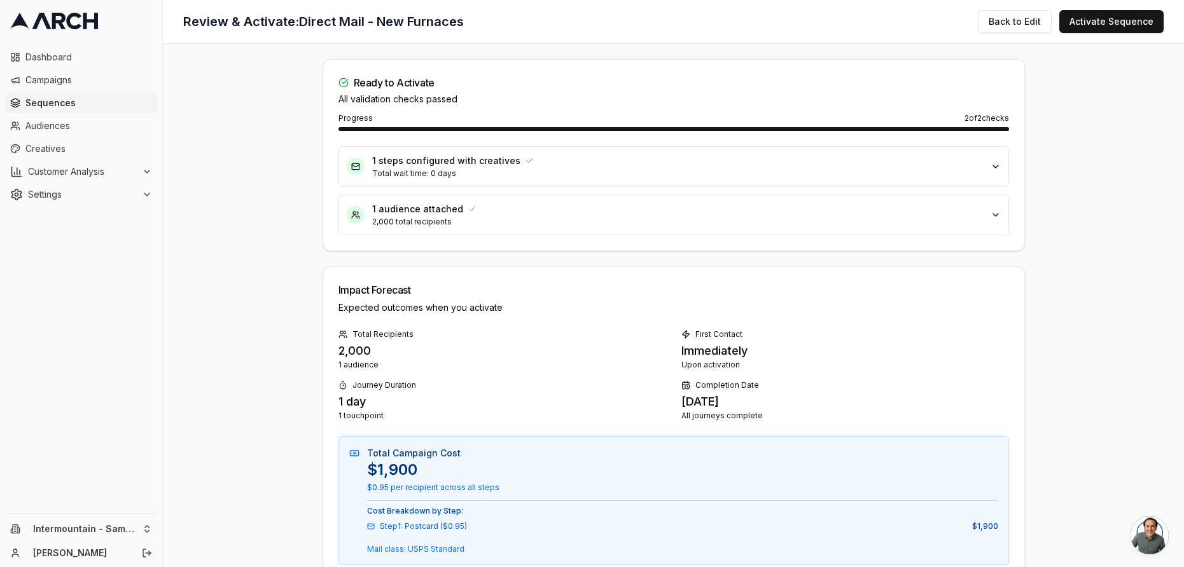
click at [88, 106] on span "Sequences" at bounding box center [88, 103] width 127 height 13
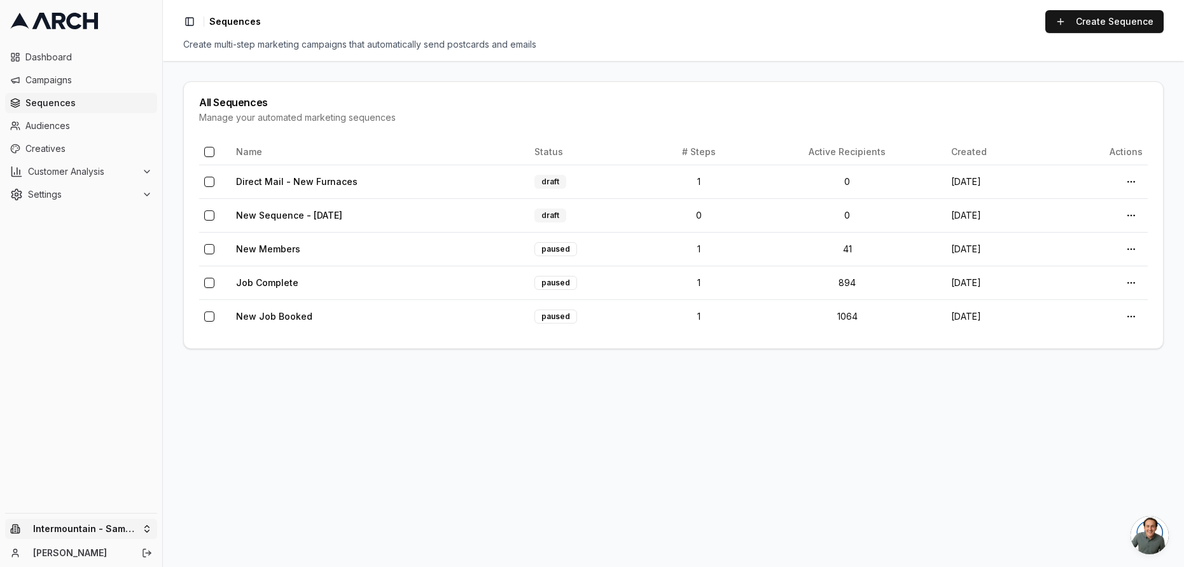
click at [108, 526] on html "Dashboard Campaigns Sequences Audiences Creatives Customer Analysis Settings In…" at bounding box center [592, 283] width 1184 height 567
click at [236, 518] on div "Intermountain - Superior Water & Air" at bounding box center [235, 517] width 141 height 33
